Goal: Check status: Check status

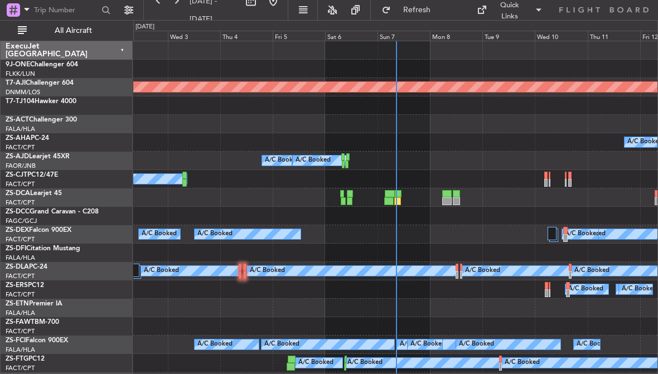
click at [383, 34] on div "Sun 7" at bounding box center [404, 36] width 52 height 10
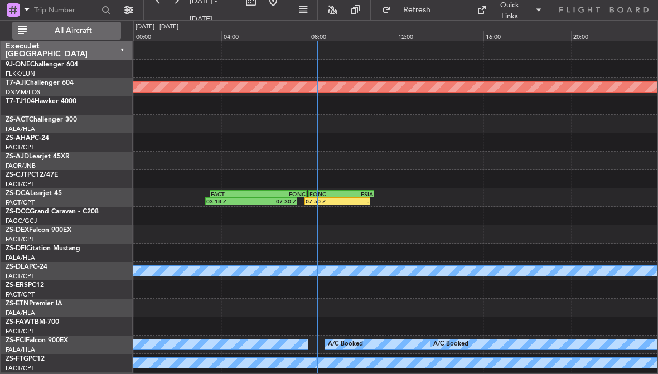
click at [74, 30] on span "All Aircraft" at bounding box center [73, 31] width 89 height 8
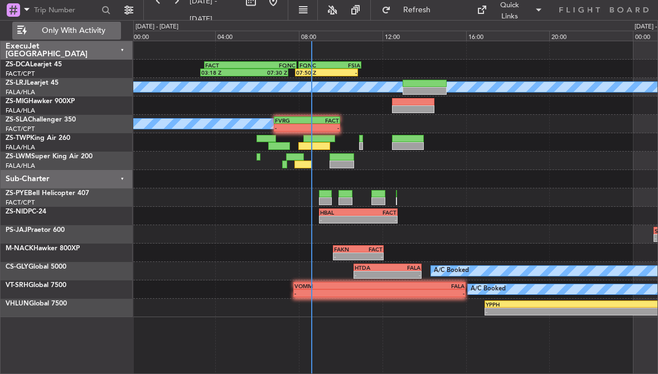
click at [9, 323] on div "ExecuJet [GEOGRAPHIC_DATA] ZS-DCA Learjet 45 FACT/CPT [GEOGRAPHIC_DATA] Intl. Z…" at bounding box center [67, 207] width 132 height 333
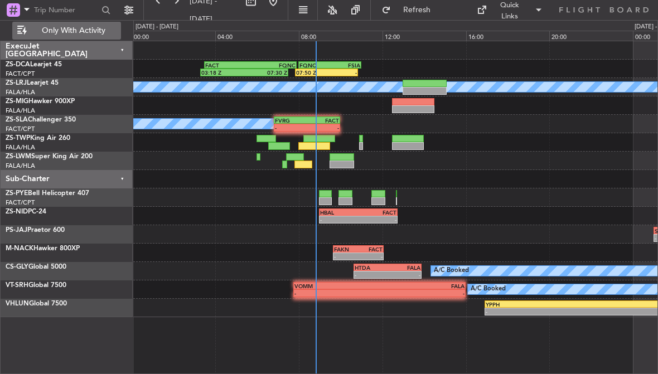
click at [304, 167] on div at bounding box center [303, 165] width 18 height 8
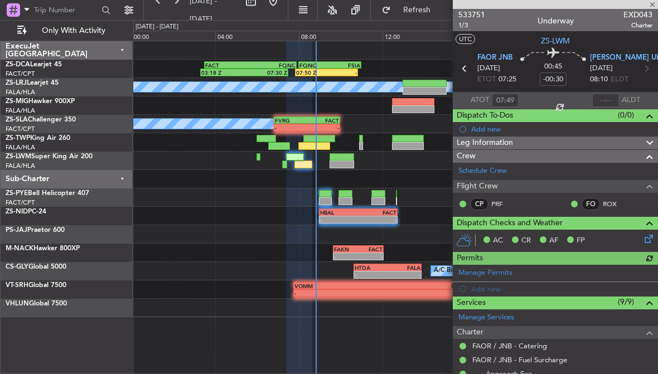
click at [608, 98] on div at bounding box center [605, 100] width 27 height 13
click at [610, 101] on div at bounding box center [605, 100] width 27 height 13
click at [604, 101] on input "text" at bounding box center [605, 100] width 27 height 13
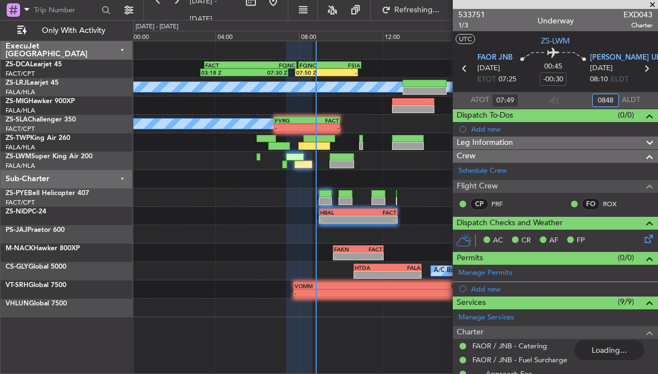
type input "08:48"
click at [297, 121] on div "FVRG" at bounding box center [291, 120] width 32 height 7
type input "0"
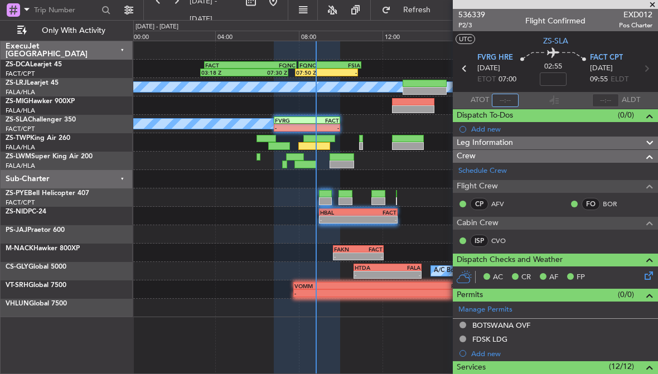
click at [507, 96] on input "text" at bounding box center [505, 100] width 27 height 13
type input "08:48"
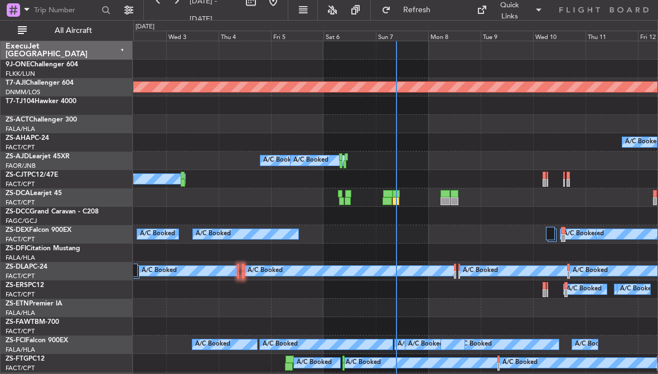
click at [396, 36] on div "Sun 7" at bounding box center [402, 36] width 52 height 10
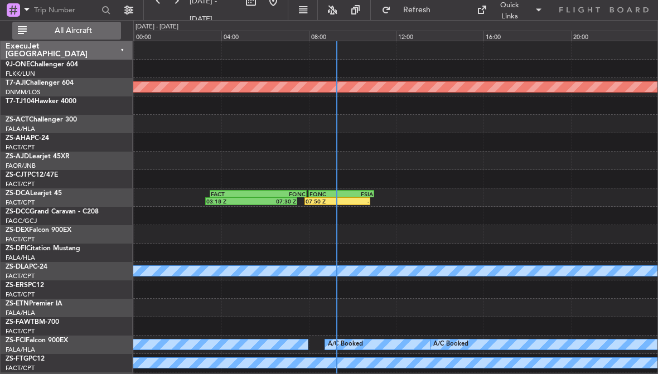
click at [64, 27] on span "All Aircraft" at bounding box center [73, 31] width 89 height 8
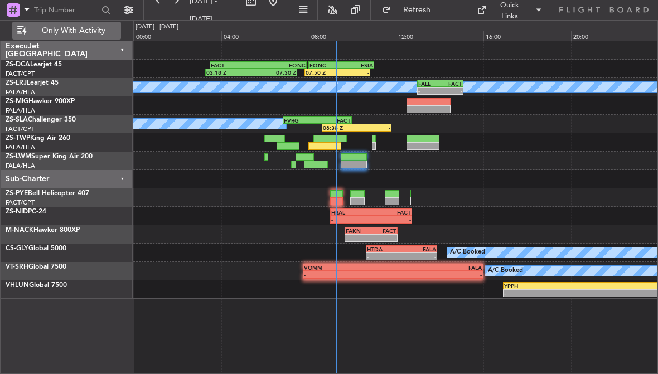
click at [348, 154] on div at bounding box center [354, 157] width 26 height 8
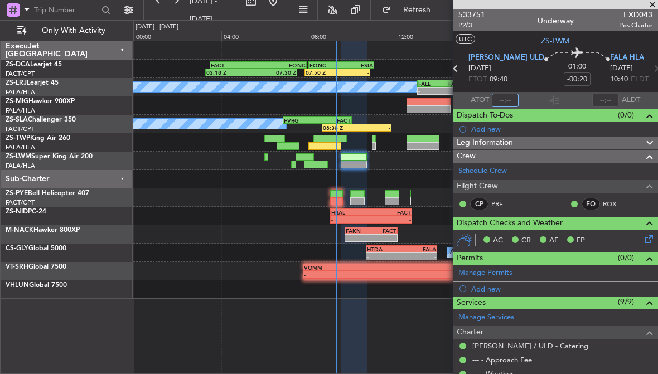
click at [515, 95] on input "text" at bounding box center [505, 100] width 27 height 13
type input "09:15"
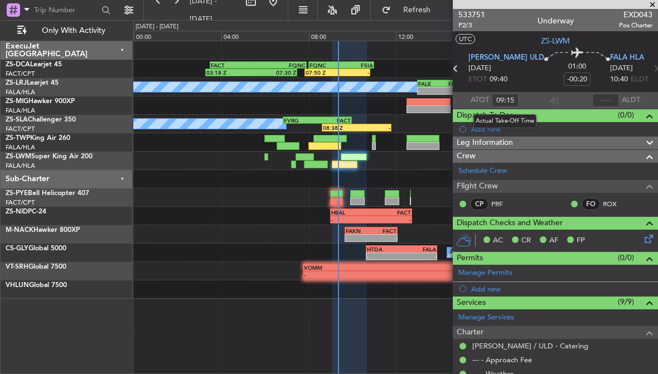
click at [656, 1] on span at bounding box center [652, 5] width 11 height 10
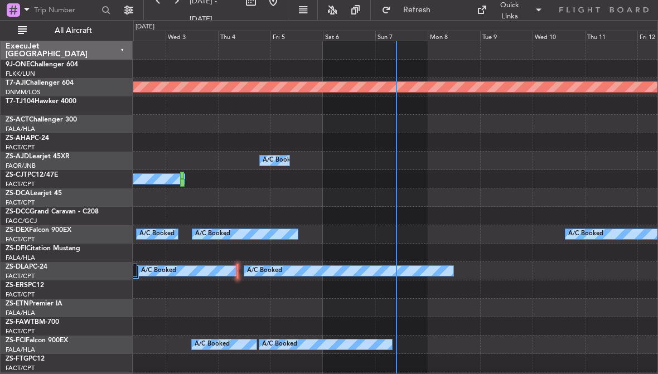
click at [399, 34] on div "Sun 7" at bounding box center [401, 36] width 52 height 10
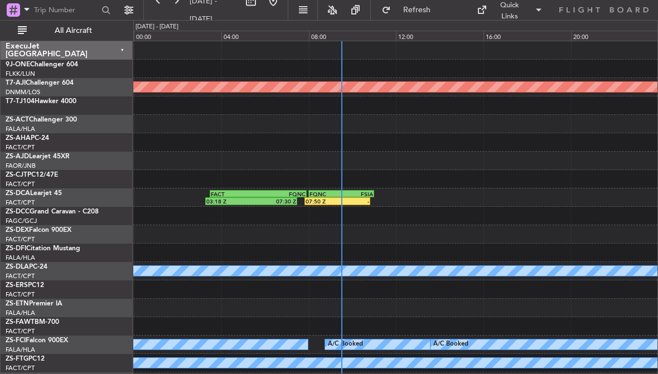
click at [75, 41] on div "ExecuJet [GEOGRAPHIC_DATA]" at bounding box center [67, 50] width 132 height 18
click at [93, 25] on button "All Aircraft" at bounding box center [66, 31] width 109 height 18
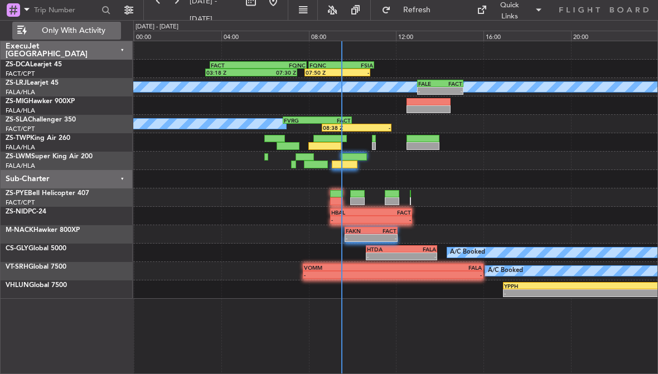
click at [328, 132] on div "A/C Booked 08:38 Z - FVRG 06:50 Z FACT 10:00 Z" at bounding box center [395, 124] width 524 height 18
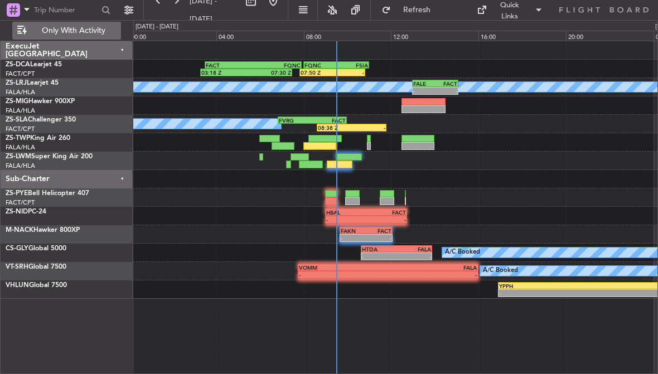
click at [325, 139] on div at bounding box center [324, 139] width 33 height 8
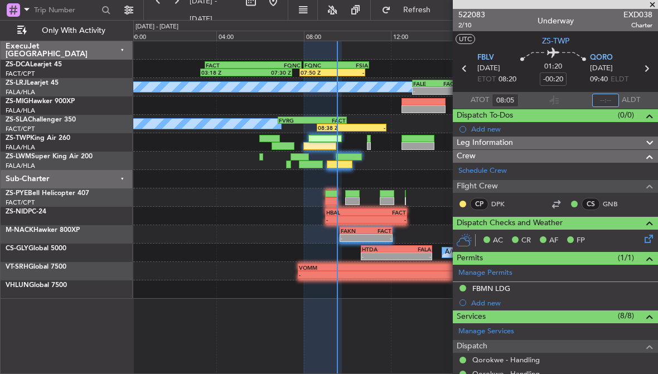
click at [601, 103] on input "text" at bounding box center [605, 100] width 27 height 13
type input "09:30"
click at [657, 1] on span at bounding box center [652, 5] width 11 height 10
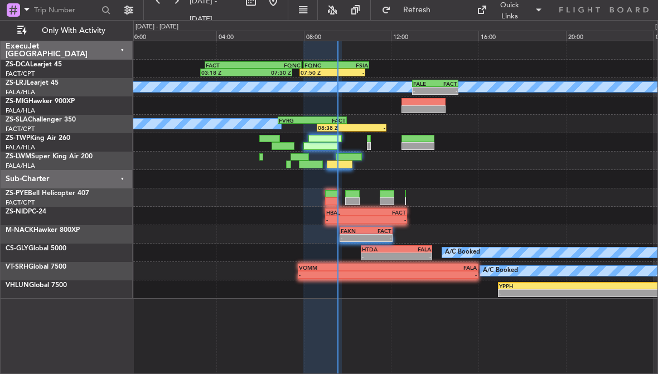
type input "0"
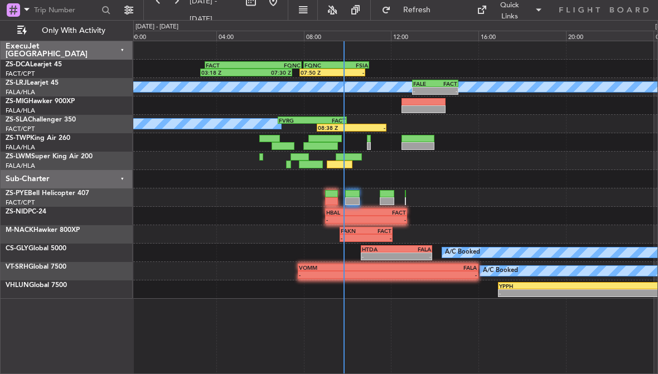
click at [367, 139] on div at bounding box center [369, 139] width 4 height 8
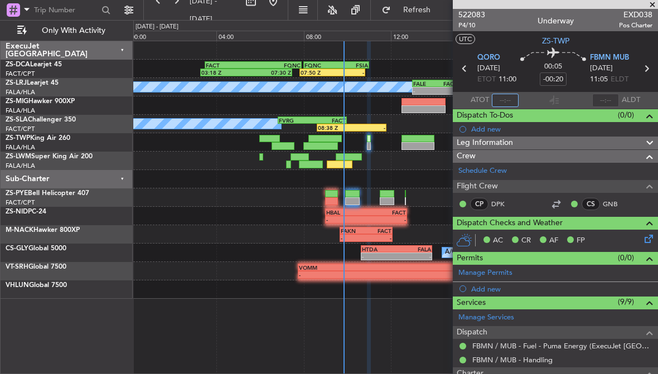
click at [504, 95] on input "text" at bounding box center [505, 100] width 27 height 13
type input "09:45"
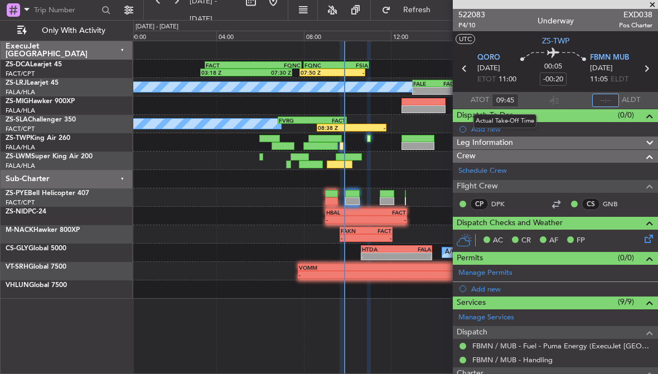
click at [613, 103] on input "text" at bounding box center [605, 100] width 27 height 13
type input "09:52"
